Goal: Task Accomplishment & Management: Complete application form

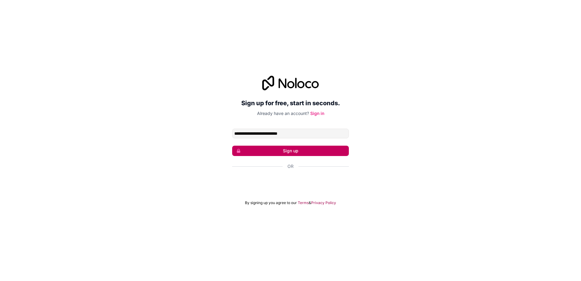
type input "**********"
click at [346, 152] on button "Sign up" at bounding box center [290, 150] width 117 height 10
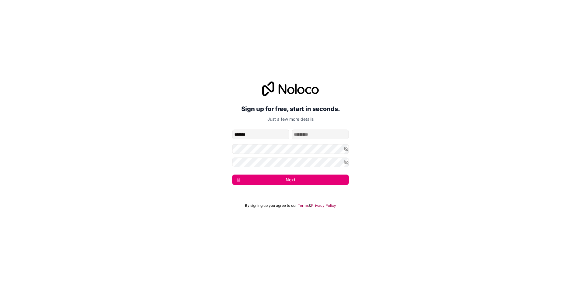
type input "*******"
type input "********"
click at [317, 177] on button "Next" at bounding box center [290, 179] width 117 height 10
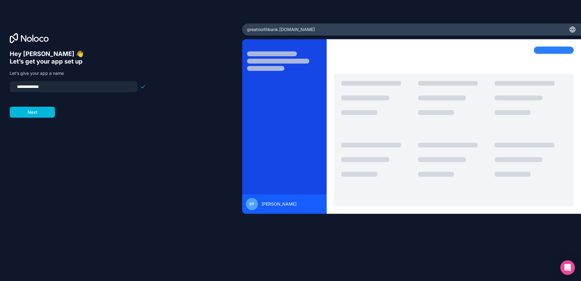
drag, startPoint x: 62, startPoint y: 87, endPoint x: -1, endPoint y: 86, distance: 63.5
click at [0, 86] on html "**********" at bounding box center [290, 140] width 581 height 281
type input "*******"
click at [33, 112] on button "Next" at bounding box center [32, 112] width 45 height 11
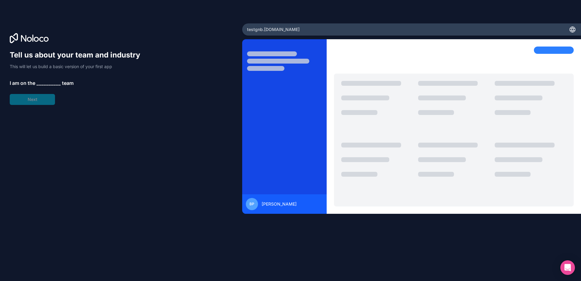
click at [42, 83] on span "__________" at bounding box center [48, 82] width 24 height 7
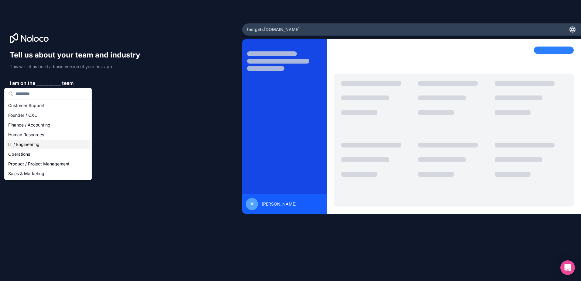
click at [40, 145] on div "IT / Engineering" at bounding box center [48, 144] width 84 height 10
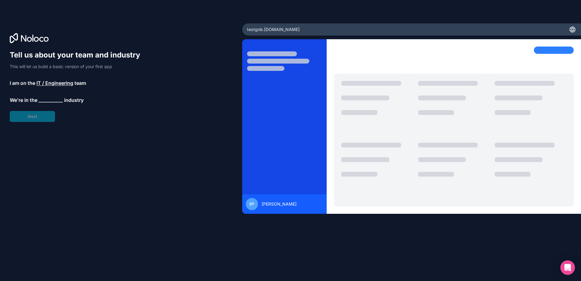
click at [47, 100] on span "__________" at bounding box center [51, 99] width 24 height 7
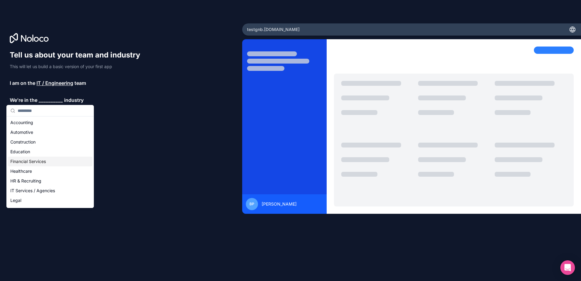
click at [43, 160] on div "Financial Services" at bounding box center [50, 161] width 84 height 10
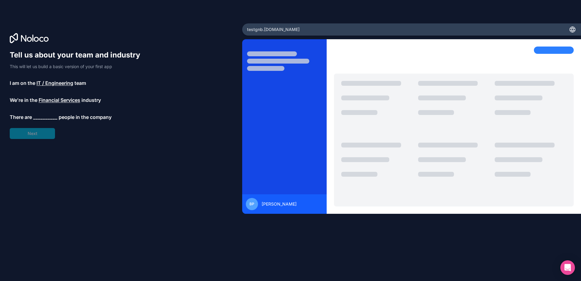
click at [55, 117] on span "__________" at bounding box center [45, 116] width 24 height 7
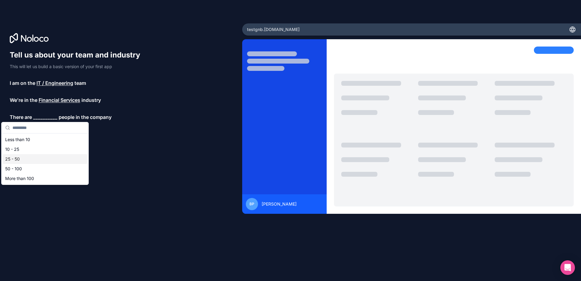
click at [57, 160] on div "25 - 50" at bounding box center [45, 159] width 84 height 10
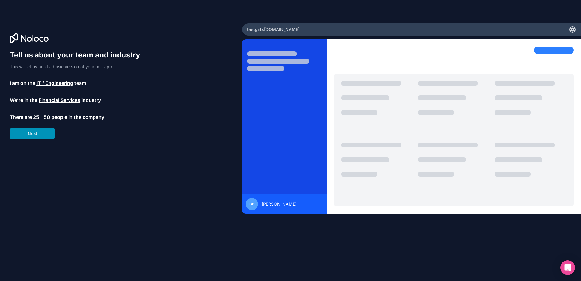
click at [43, 132] on button "Next" at bounding box center [32, 133] width 45 height 11
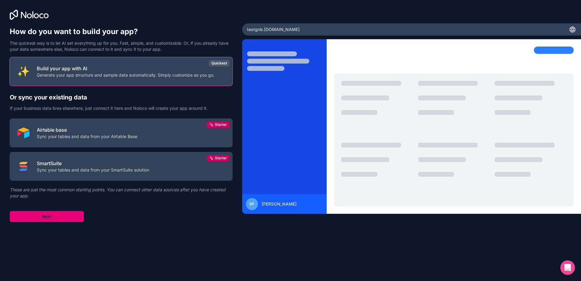
click at [49, 215] on button "Next" at bounding box center [47, 216] width 74 height 11
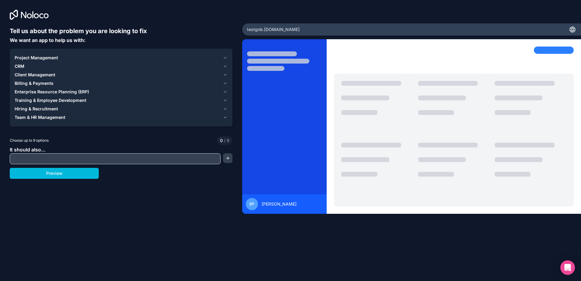
click at [225, 117] on icon "button" at bounding box center [225, 117] width 5 height 5
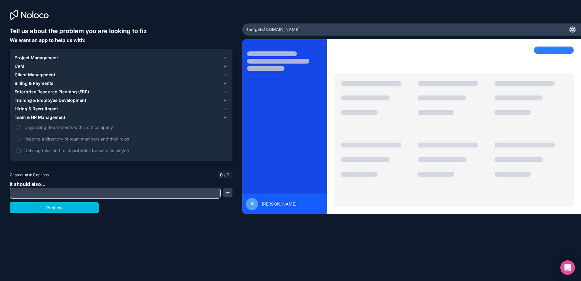
click at [225, 108] on icon "button" at bounding box center [225, 108] width 5 height 5
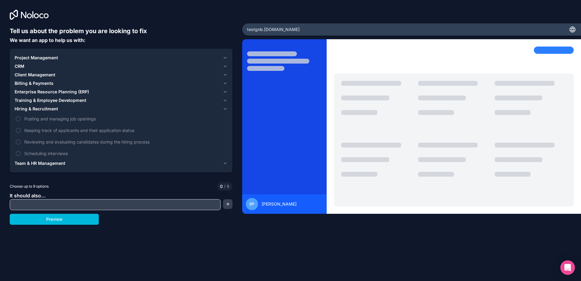
click at [225, 100] on icon "button" at bounding box center [225, 100] width 5 height 5
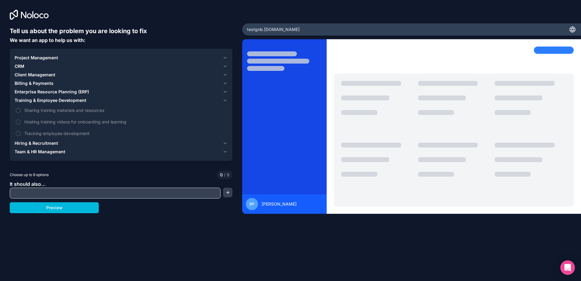
click at [224, 92] on icon "button" at bounding box center [225, 91] width 5 height 5
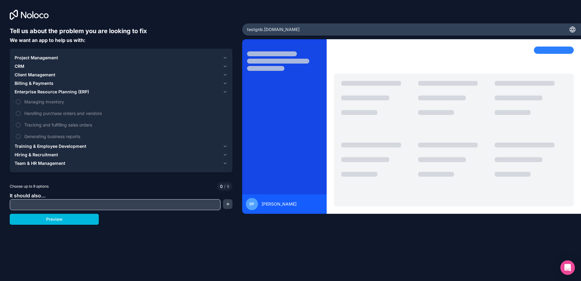
click at [225, 58] on icon "button" at bounding box center [225, 57] width 5 height 5
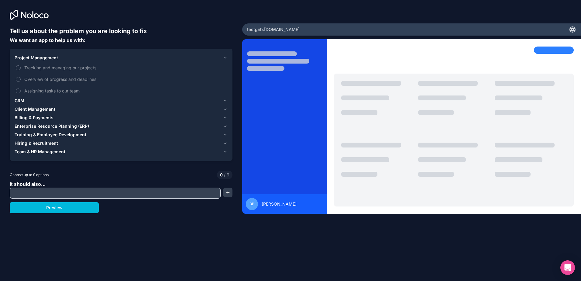
click at [224, 99] on icon "button" at bounding box center [225, 100] width 5 height 5
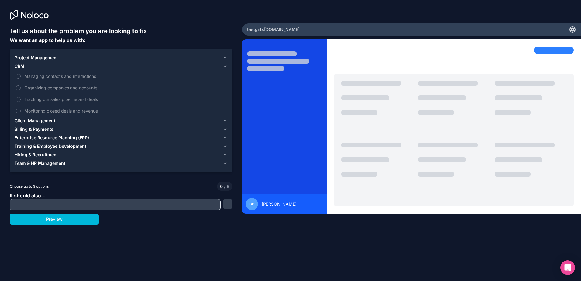
click at [227, 119] on icon "button" at bounding box center [225, 120] width 5 height 5
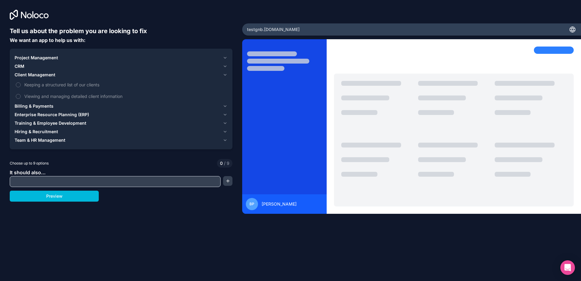
click at [226, 105] on icon "button" at bounding box center [225, 105] width 2 height 1
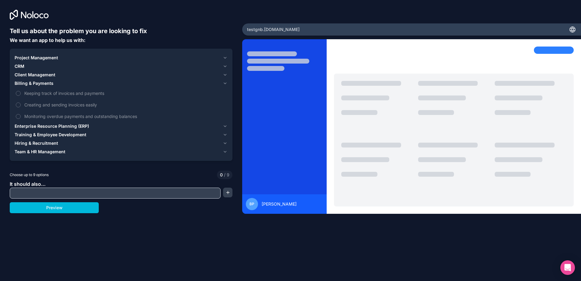
click at [226, 125] on icon "button" at bounding box center [225, 126] width 5 height 5
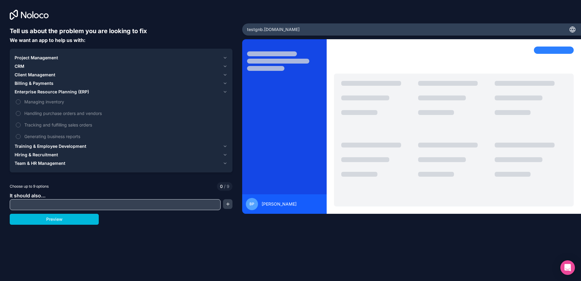
click at [225, 147] on icon "button" at bounding box center [225, 145] width 2 height 1
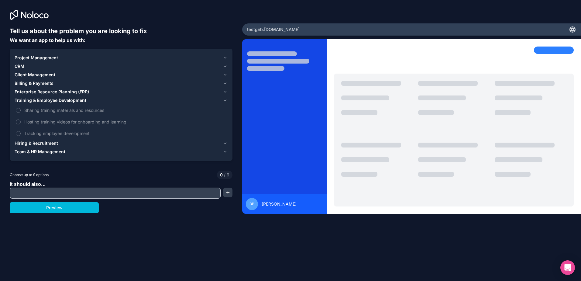
click at [19, 112] on button "Sharing training materials and resources" at bounding box center [18, 110] width 5 height 5
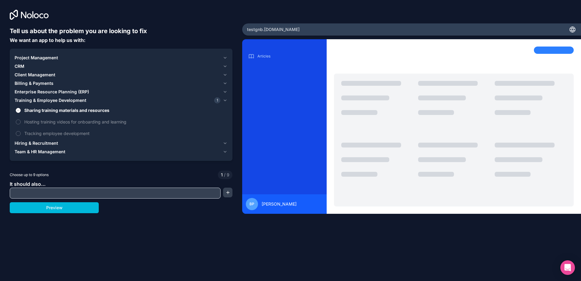
click at [19, 121] on button "Hosting training videos for onboarding and learning" at bounding box center [18, 121] width 5 height 5
click at [225, 143] on icon "button" at bounding box center [225, 142] width 2 height 1
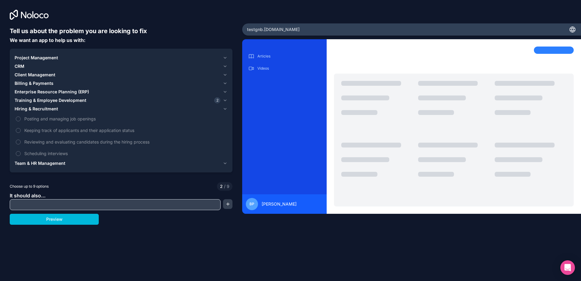
click at [224, 163] on icon "button" at bounding box center [225, 163] width 5 height 5
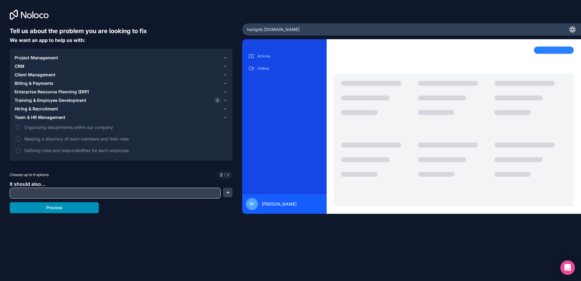
click at [65, 209] on button "Preview" at bounding box center [54, 207] width 89 height 11
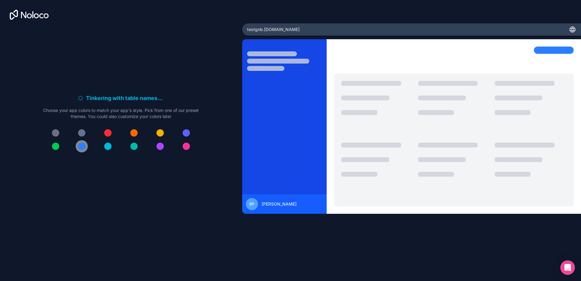
click at [82, 145] on div at bounding box center [81, 145] width 7 height 7
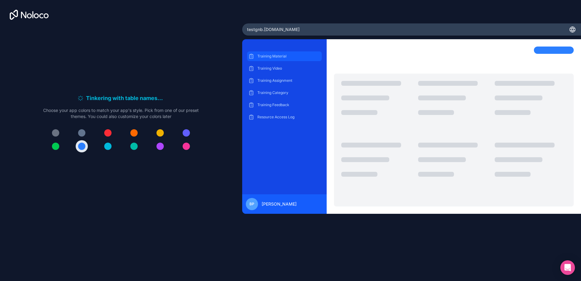
click at [270, 57] on p "Training Material" at bounding box center [288, 56] width 63 height 5
click at [264, 117] on p "Resource Access Log" at bounding box center [288, 116] width 63 height 5
